Goal: Information Seeking & Learning: Learn about a topic

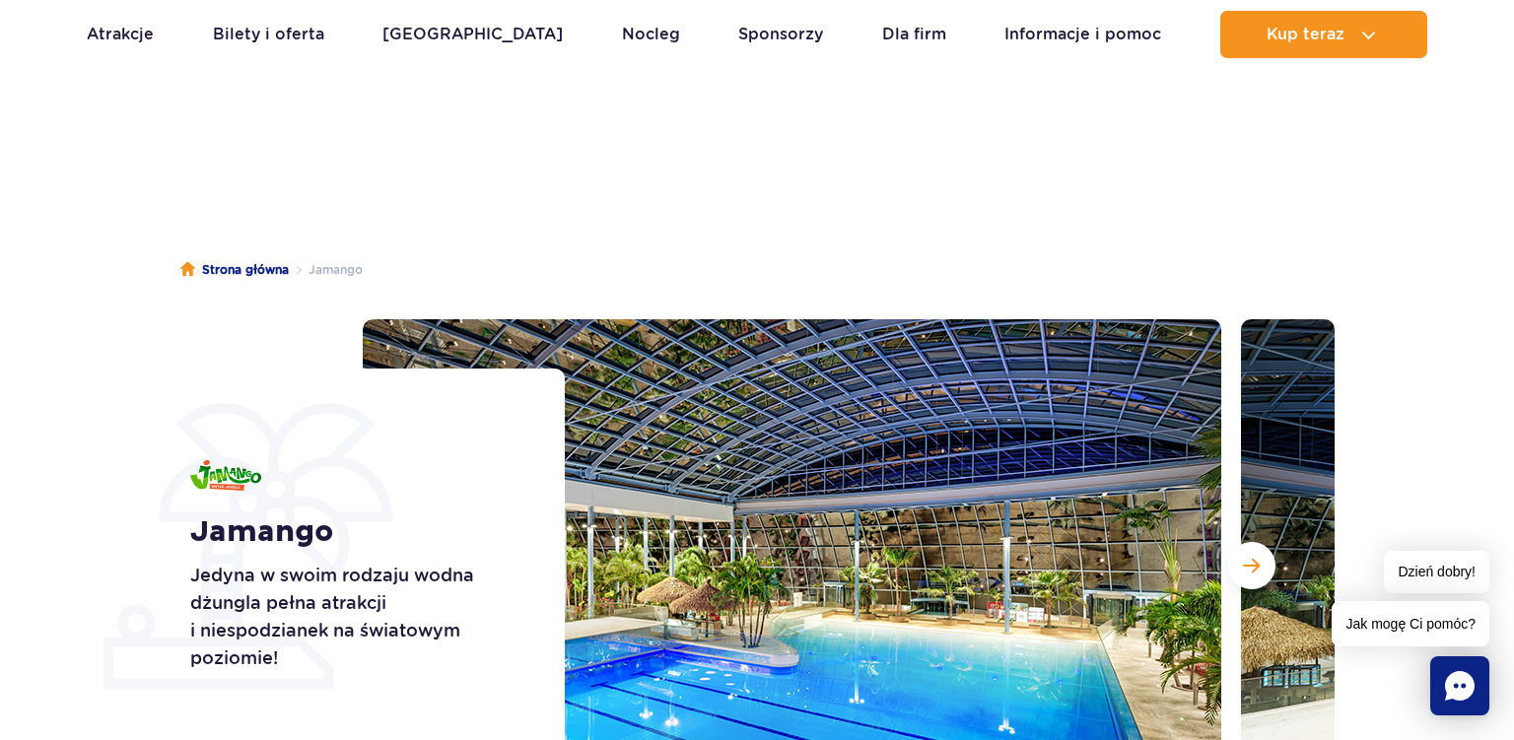
scroll to position [208, 0]
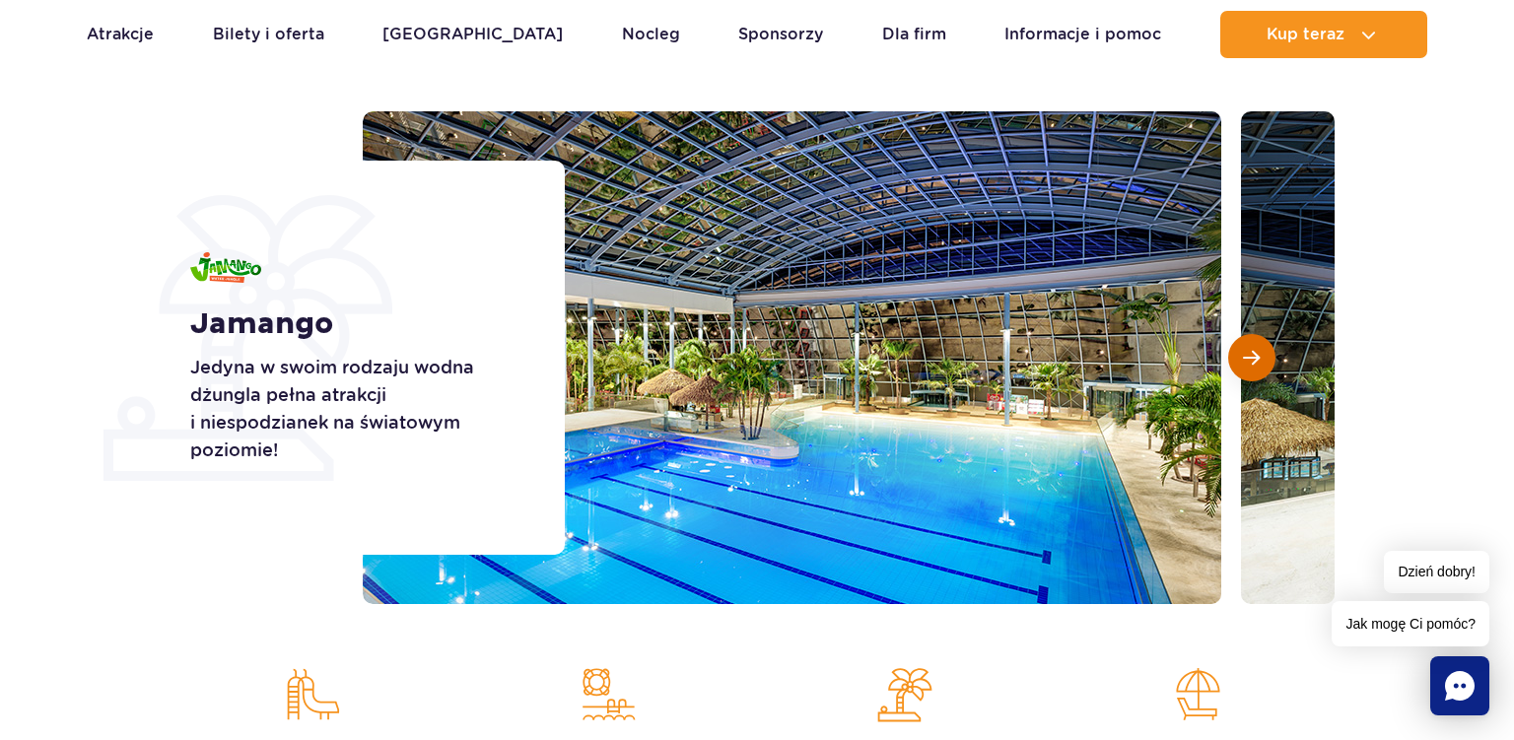
click at [1252, 366] on span "Następny slajd" at bounding box center [1251, 358] width 17 height 18
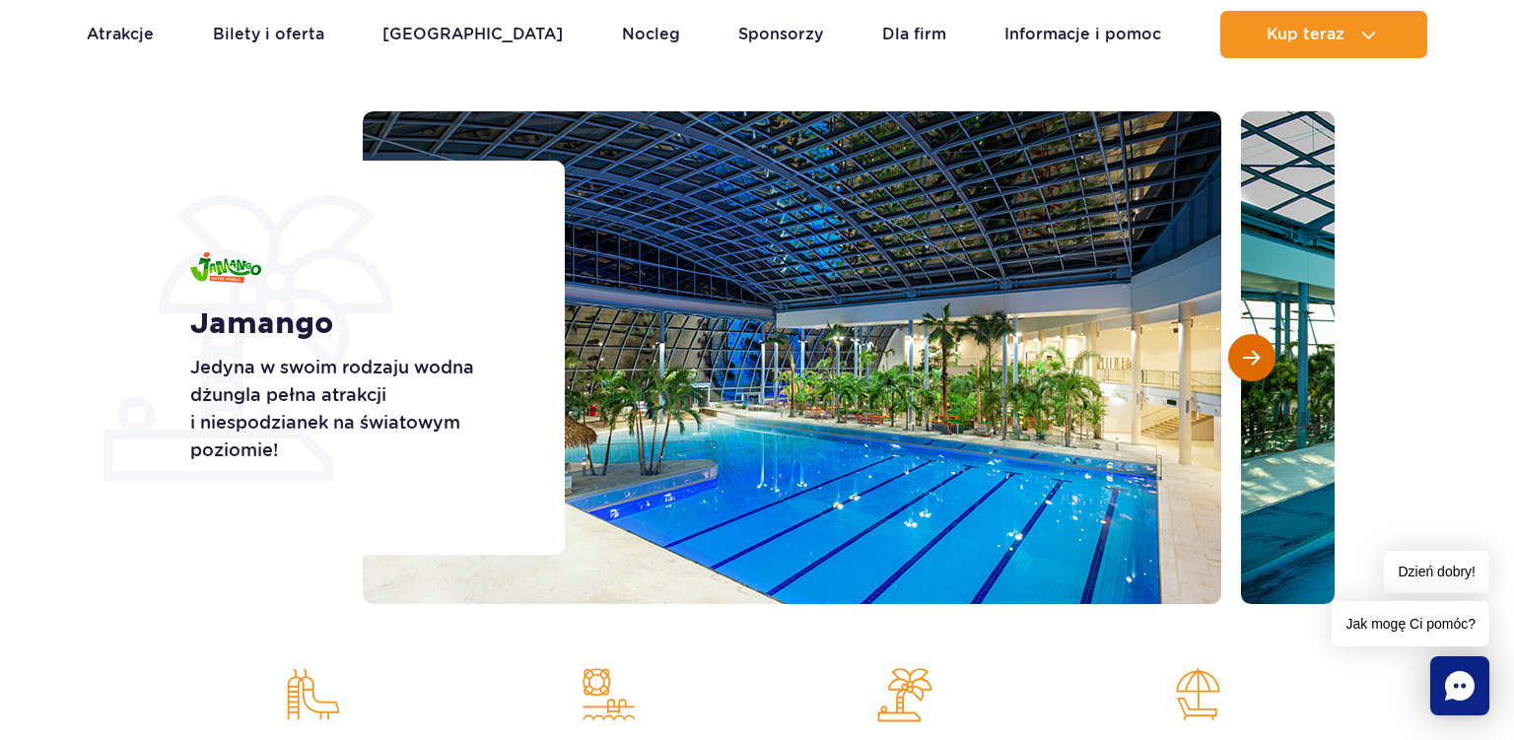
click at [1252, 366] on span "Następny slajd" at bounding box center [1251, 358] width 17 height 18
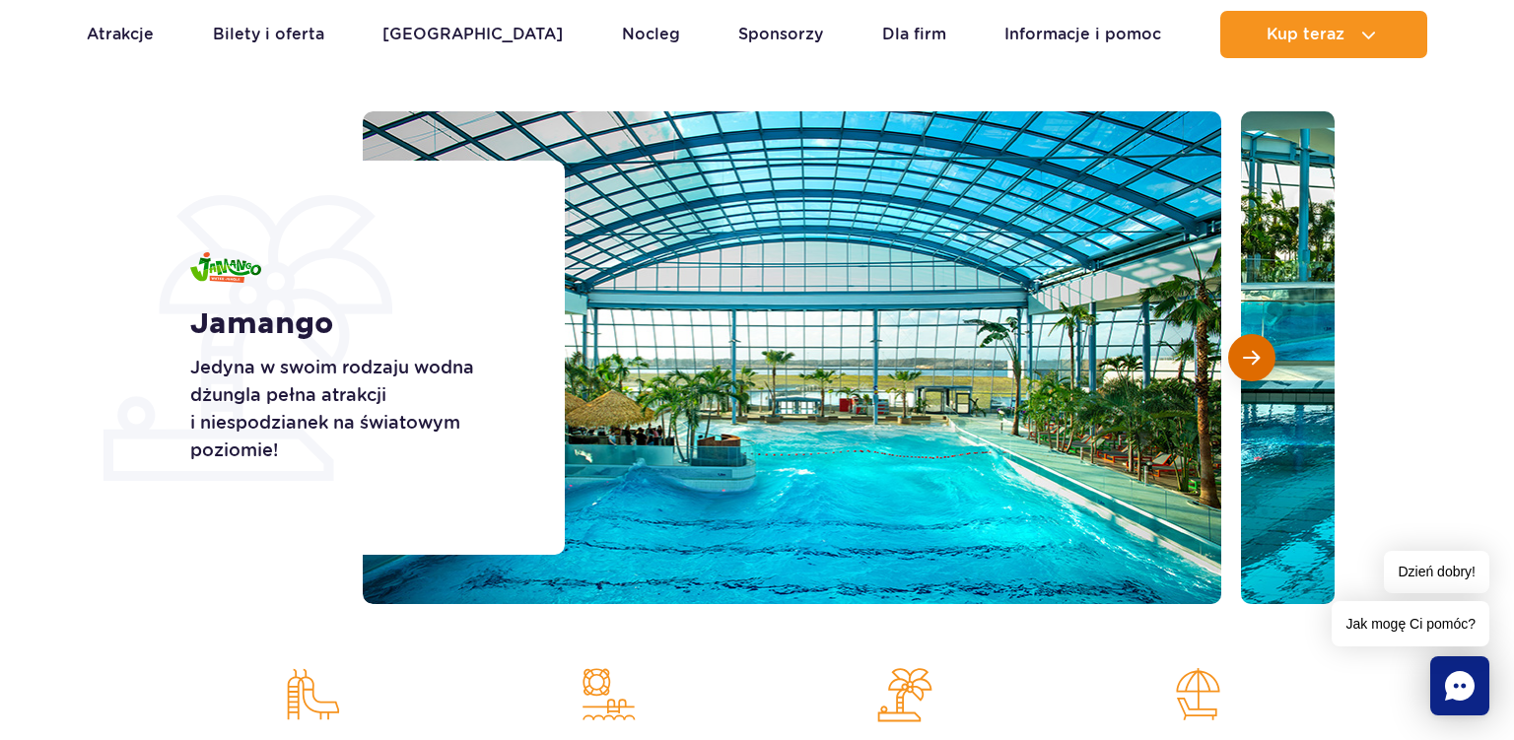
click at [1252, 366] on span "Następny slajd" at bounding box center [1251, 358] width 17 height 18
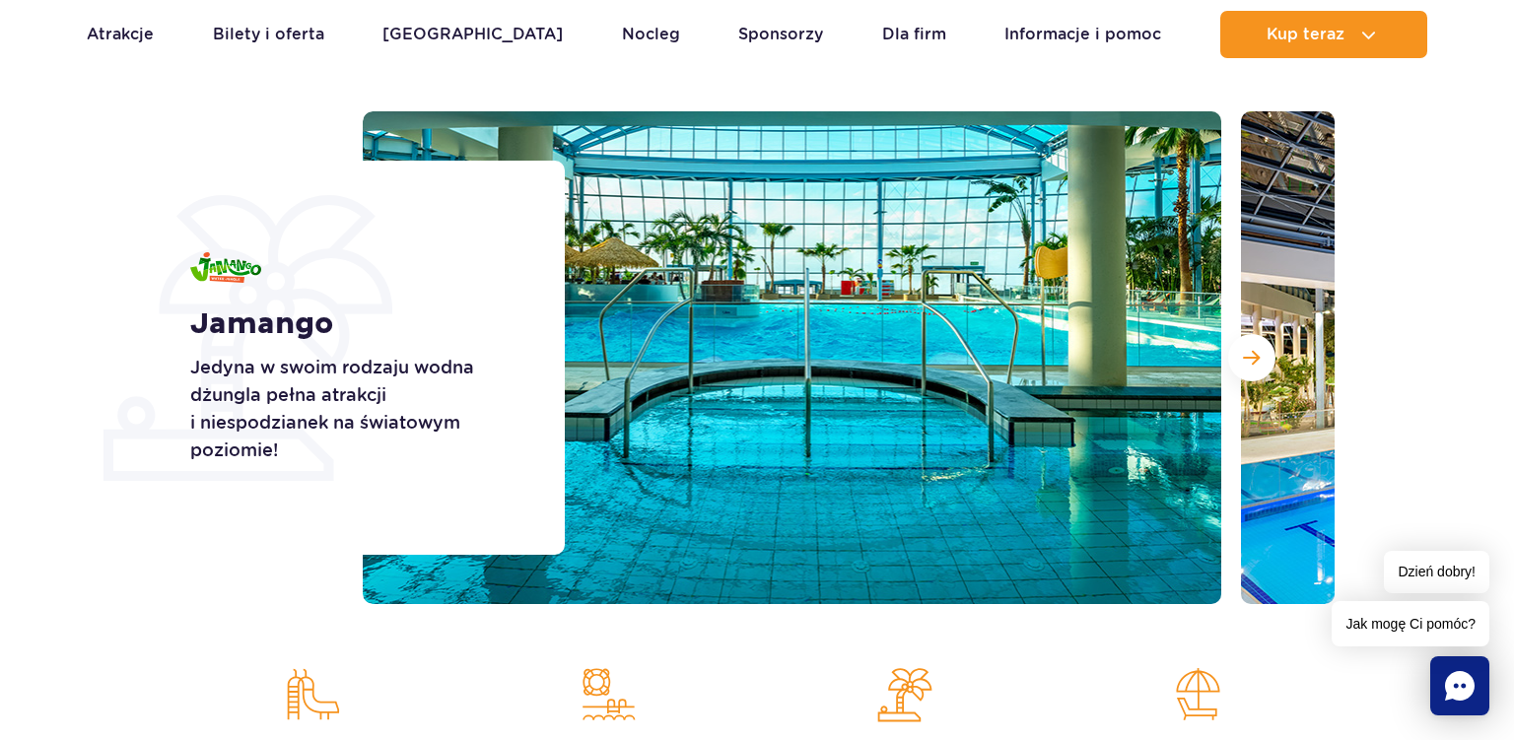
click at [74, 365] on section "Jamango Jedyna w swoim rodzaju wodna dżungla pełna atrakcji i niespodzianek na …" at bounding box center [757, 357] width 1514 height 493
drag, startPoint x: 152, startPoint y: 369, endPoint x: 343, endPoint y: 390, distance: 192.4
click at [166, 369] on div "Jamango Jedyna w swoim rodzaju wodna dżungla pełna atrakcji i niespodzianek na …" at bounding box center [365, 358] width 399 height 394
click at [656, 386] on img at bounding box center [792, 357] width 858 height 493
click at [1264, 360] on button "Następny slajd" at bounding box center [1251, 357] width 47 height 47
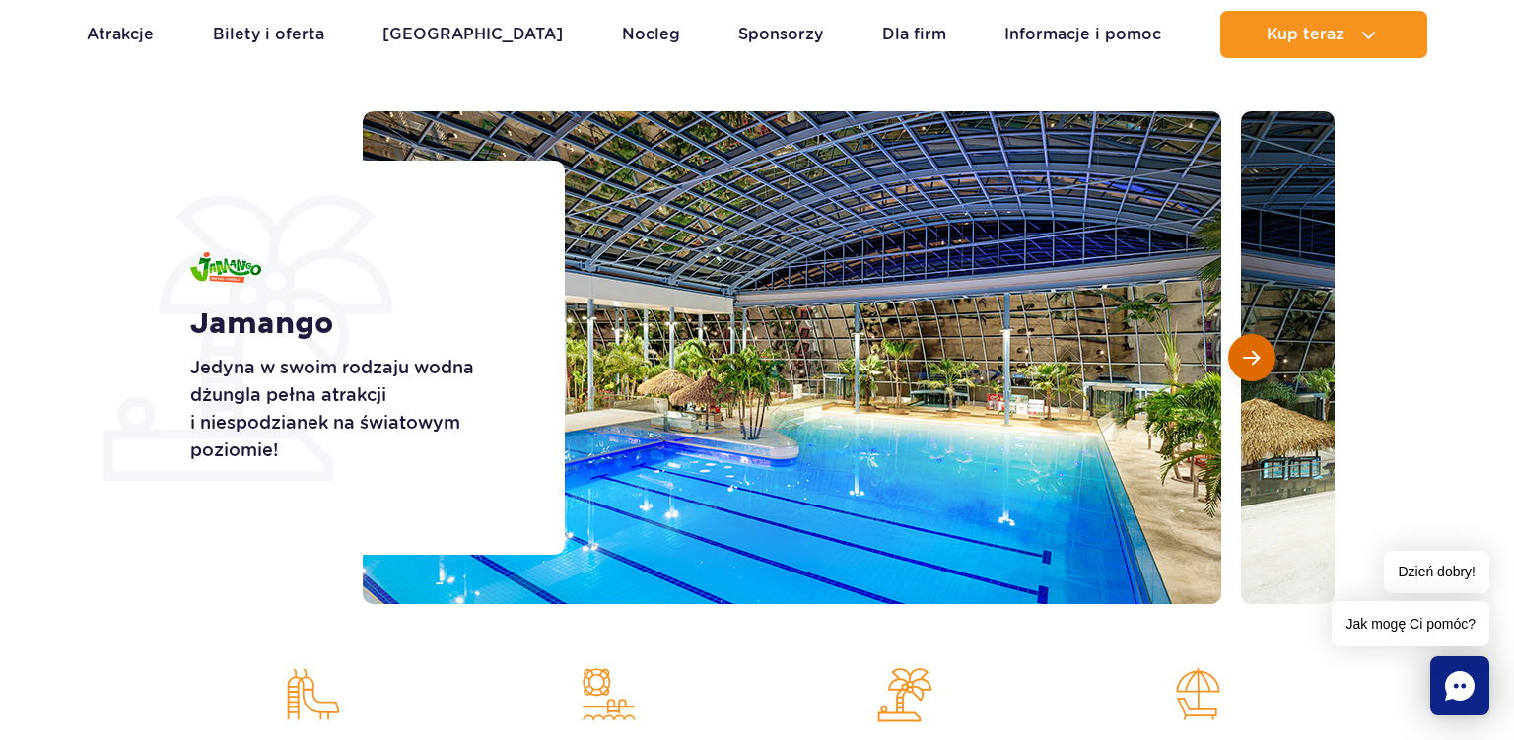
click at [1265, 360] on button "Następny slajd" at bounding box center [1251, 357] width 47 height 47
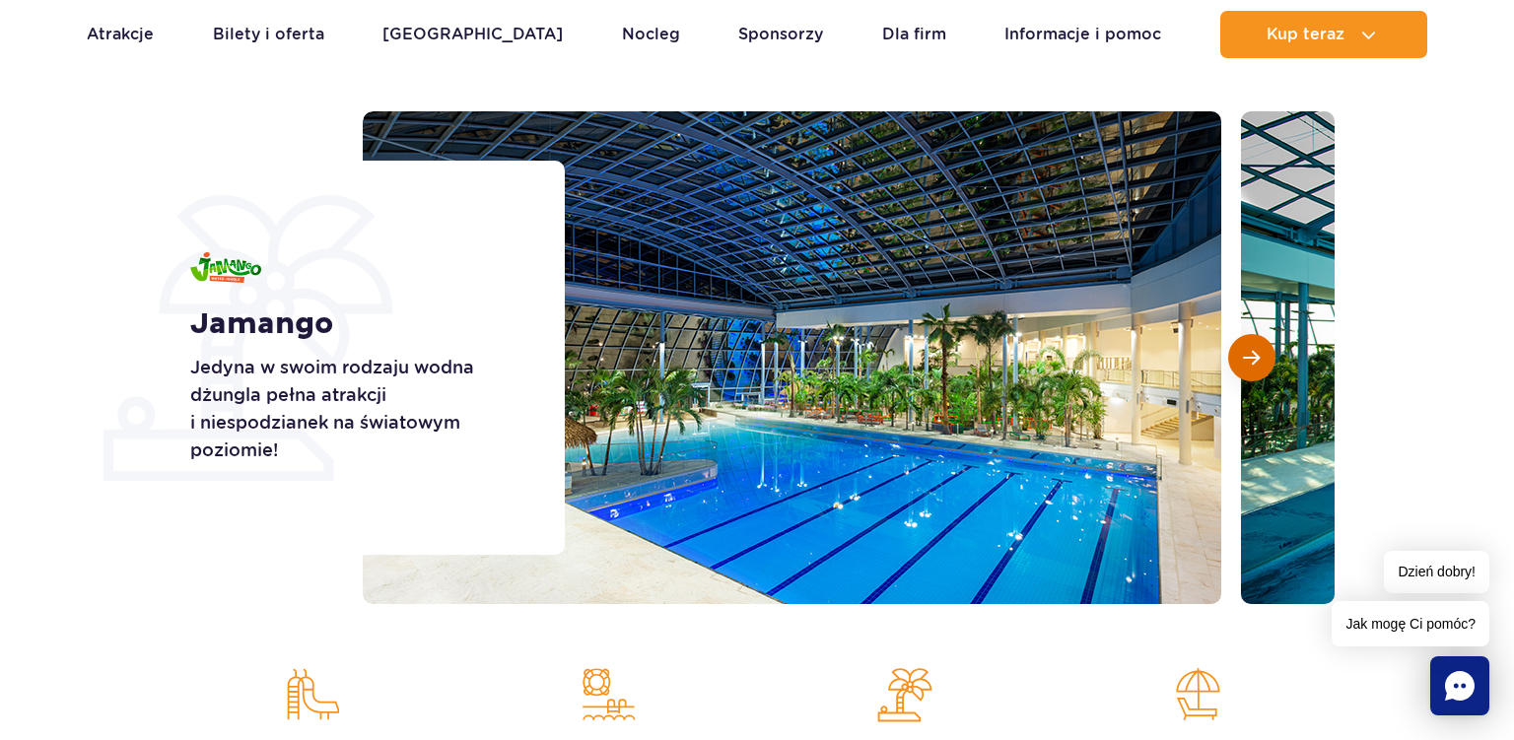
click at [1265, 360] on button "Następny slajd" at bounding box center [1251, 357] width 47 height 47
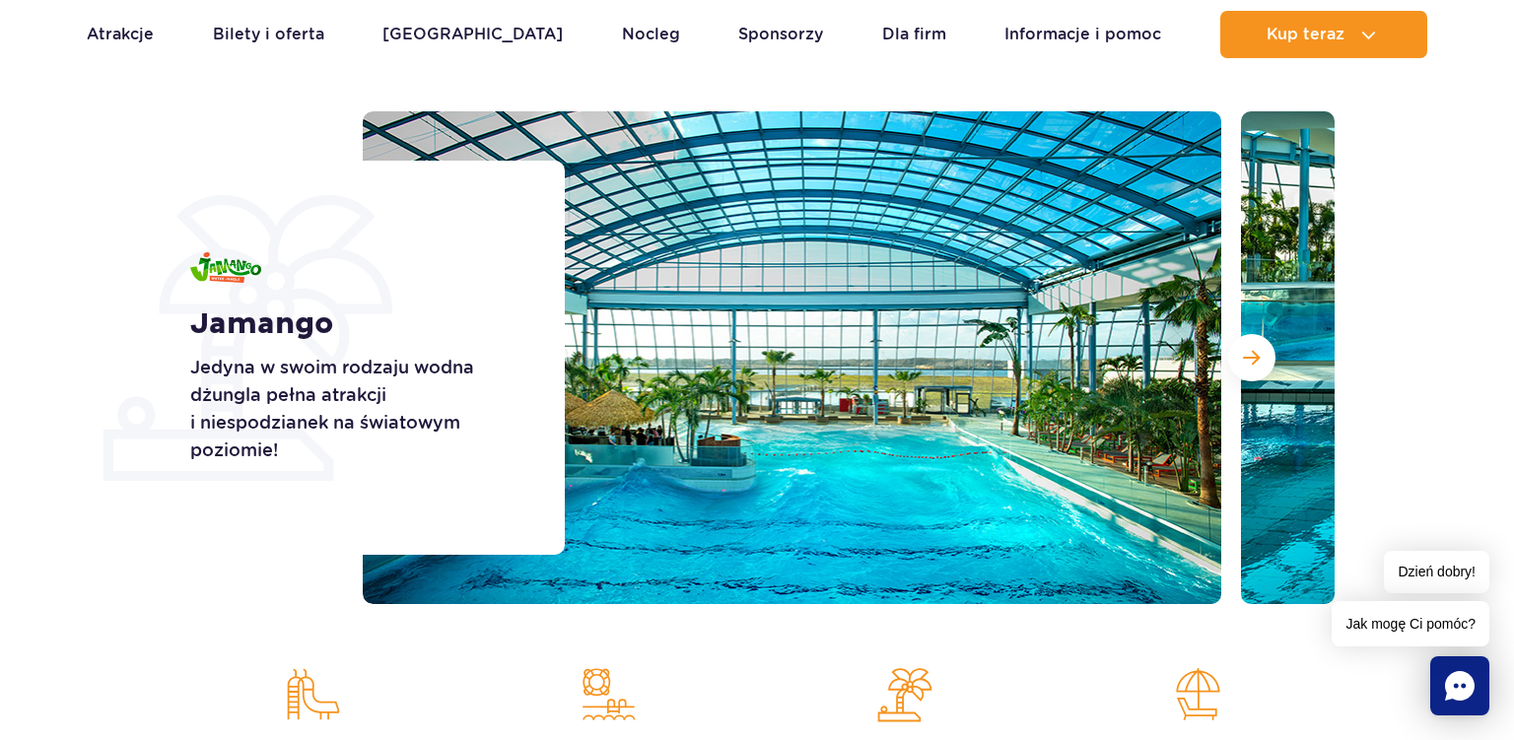
click at [1259, 362] on span "Następny slajd" at bounding box center [1251, 358] width 17 height 18
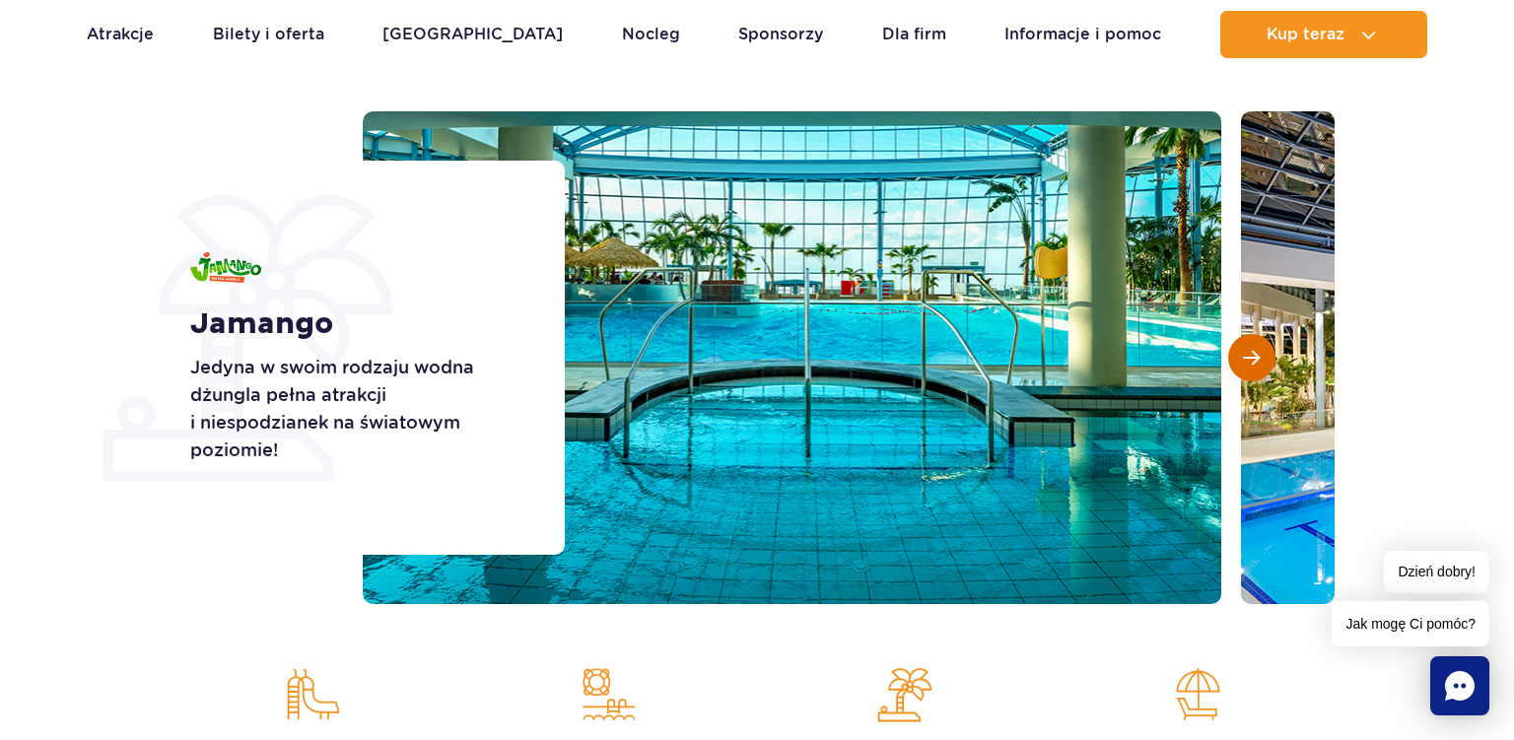
click at [1258, 361] on span "Następny slajd" at bounding box center [1251, 358] width 17 height 18
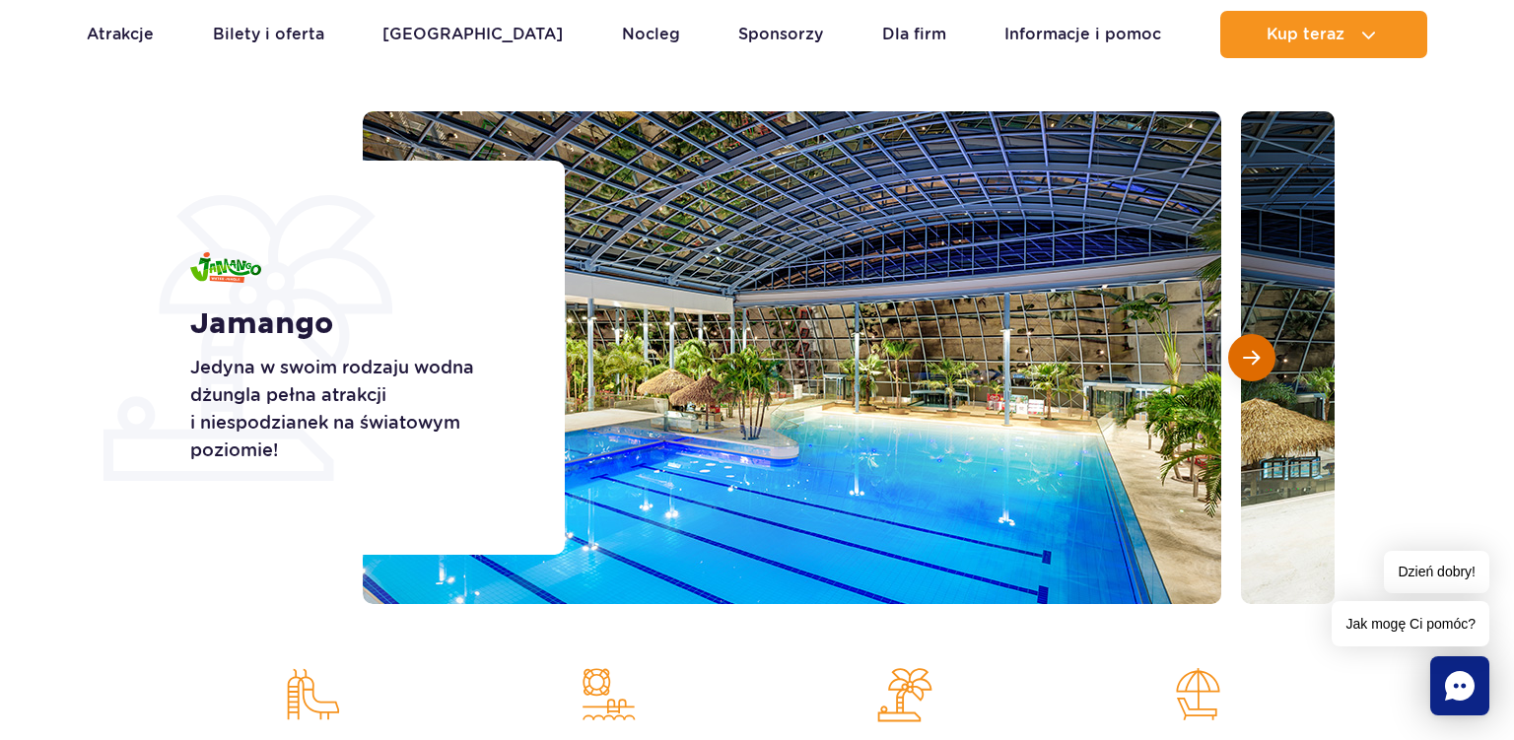
click at [1258, 361] on span "Następny slajd" at bounding box center [1251, 358] width 17 height 18
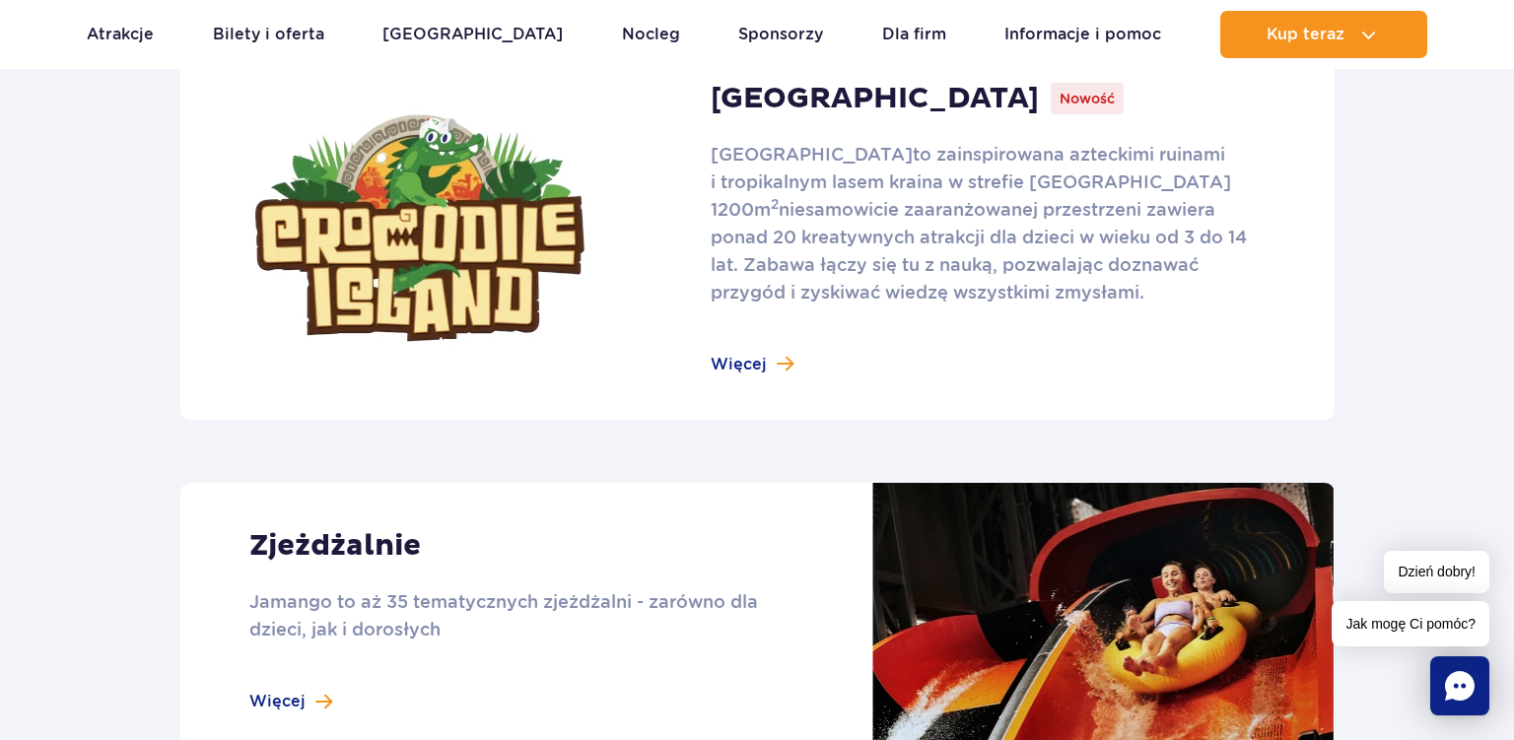
scroll to position [1249, 0]
